Goal: Navigation & Orientation: Find specific page/section

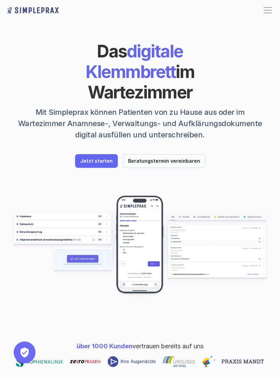
click at [263, 13] on div at bounding box center [267, 10] width 11 height 11
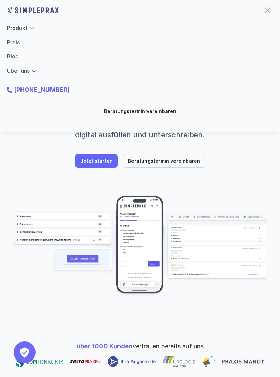
click at [15, 55] on link "Blog" at bounding box center [13, 56] width 12 height 7
